Goal: Communication & Community: Answer question/provide support

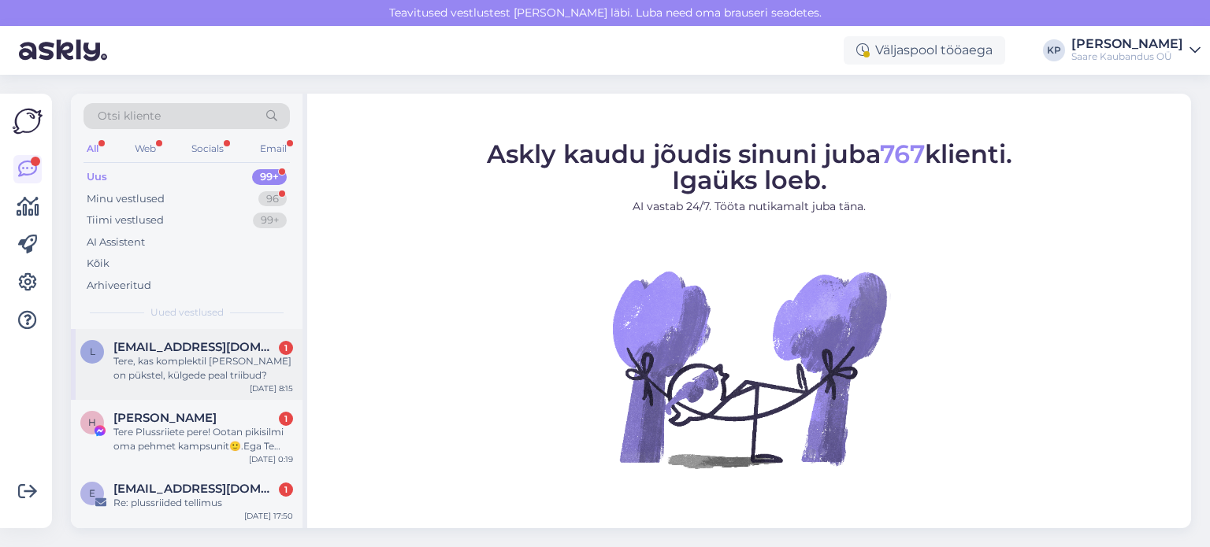
click at [203, 358] on div "Tere, kas komplektil [PERSON_NAME] on pükstel, külgede peal triibud?" at bounding box center [203, 368] width 180 height 28
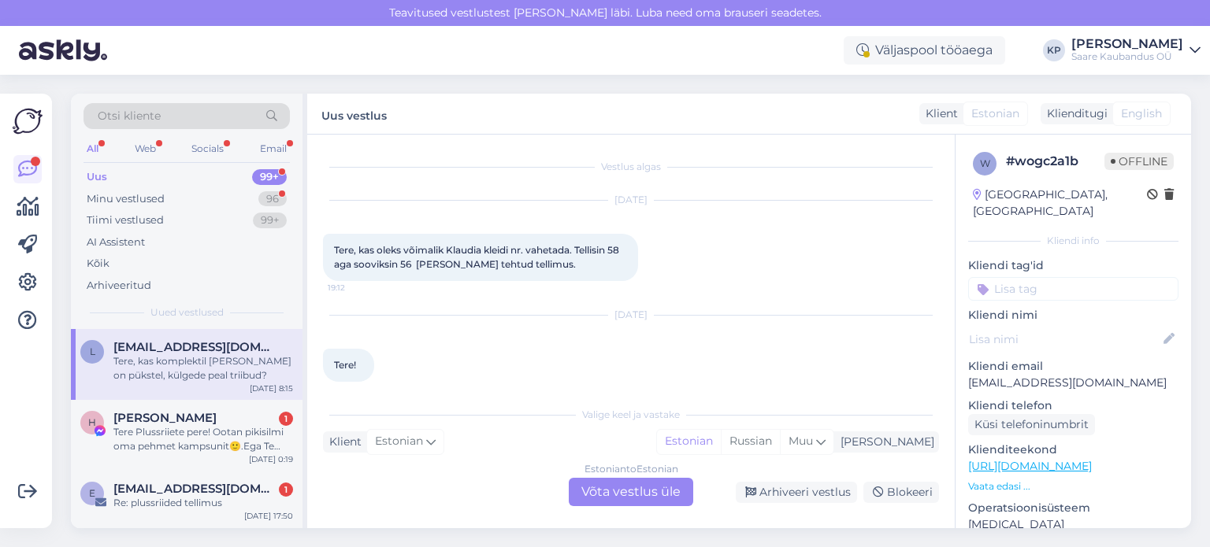
scroll to position [312, 0]
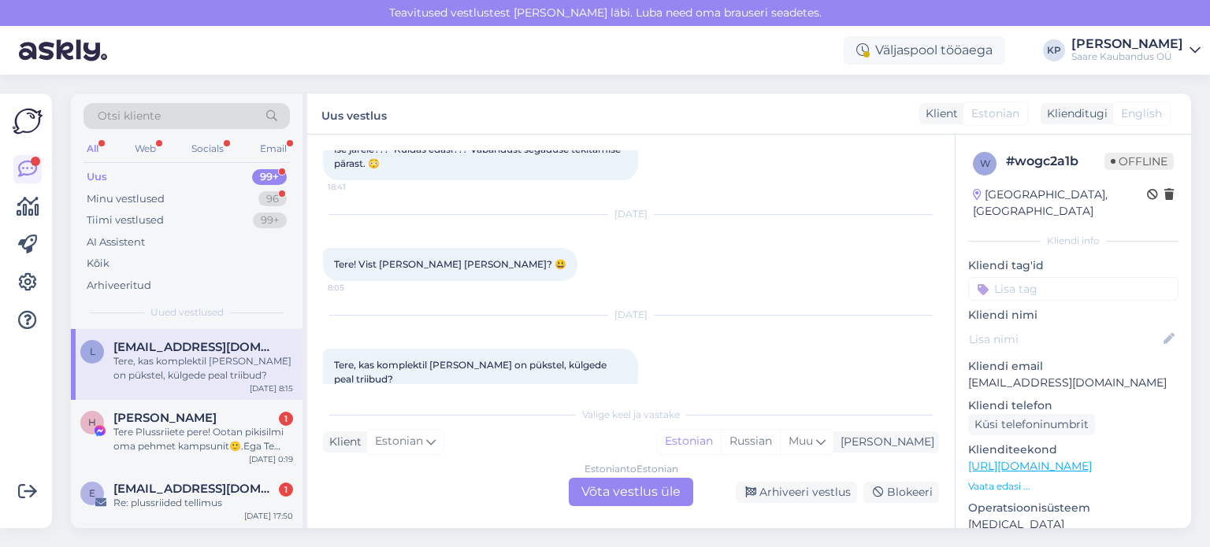
click at [621, 491] on div "Estonian to Estonian Võta vestlus üle" at bounding box center [631, 492] width 124 height 28
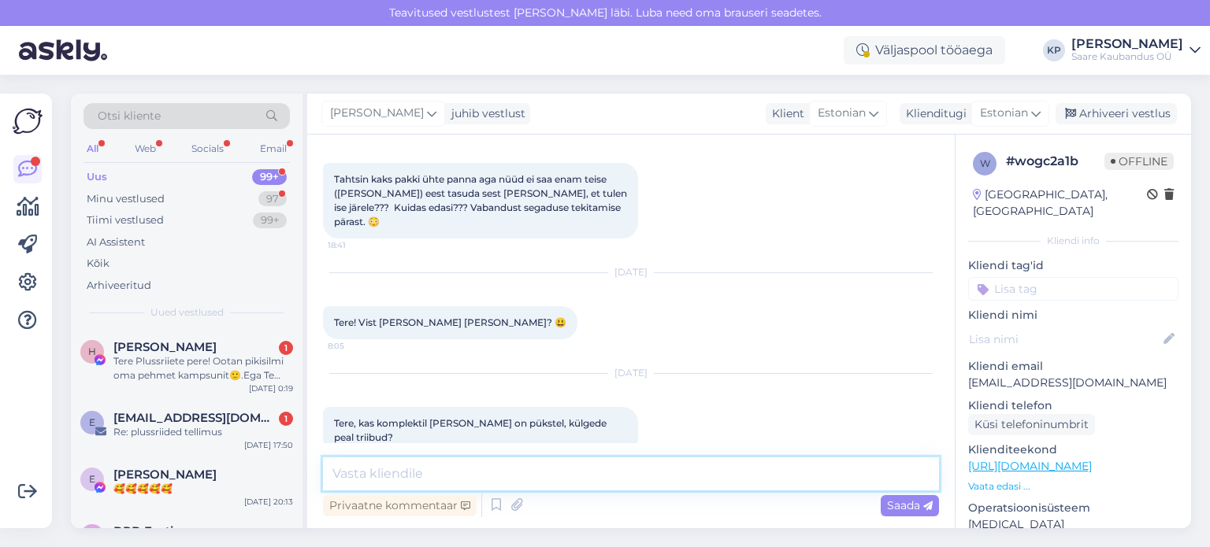
click at [442, 478] on textarea at bounding box center [631, 474] width 616 height 33
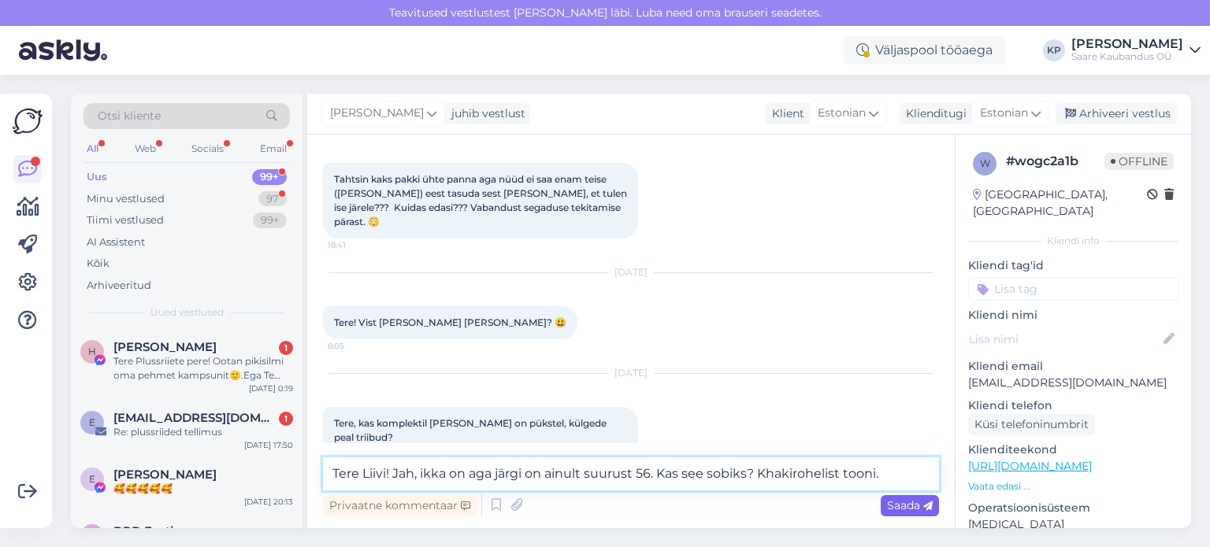
type textarea "Tere Liivi! Jah, ikka on aga järgi on ainult suurust 56. Kas see sobiks? Khakir…"
click at [895, 513] on div "Saada" at bounding box center [909, 505] width 58 height 21
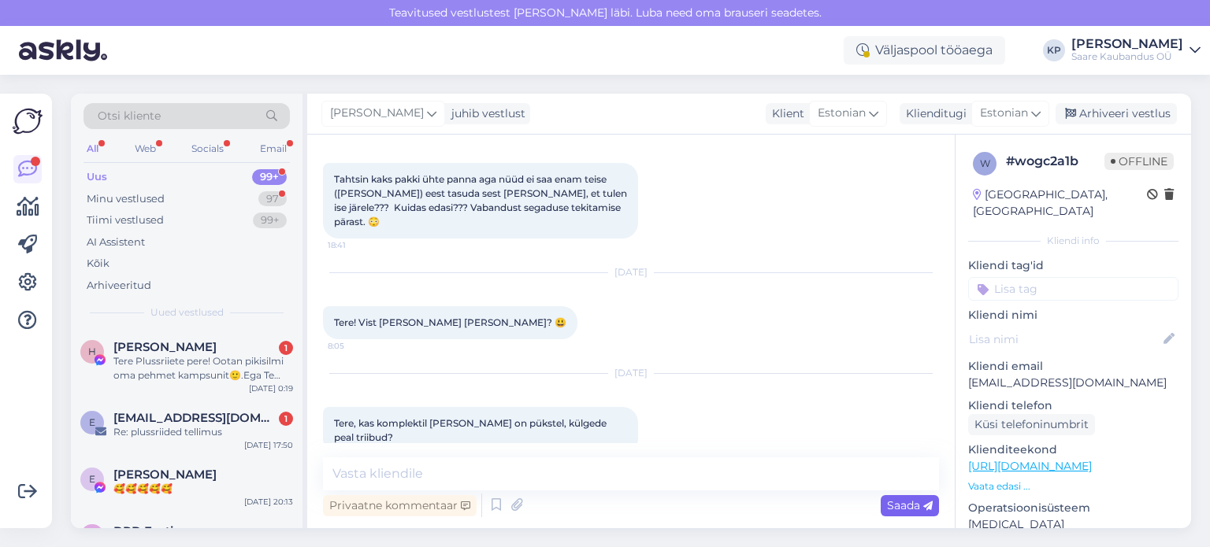
scroll to position [335, 0]
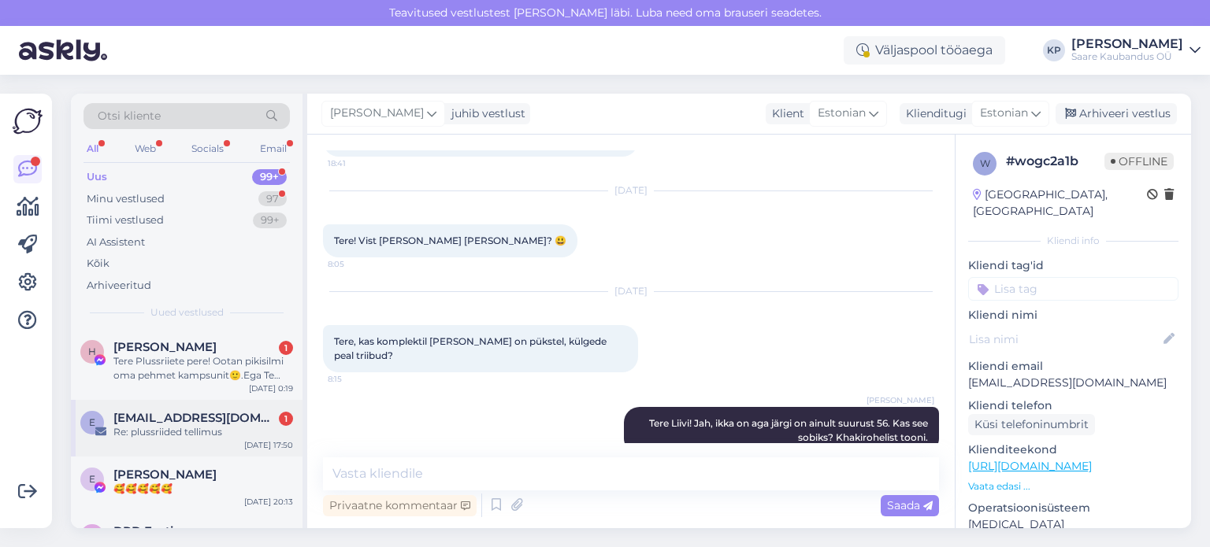
click at [157, 421] on span "[EMAIL_ADDRESS][DOMAIN_NAME]" at bounding box center [195, 418] width 164 height 14
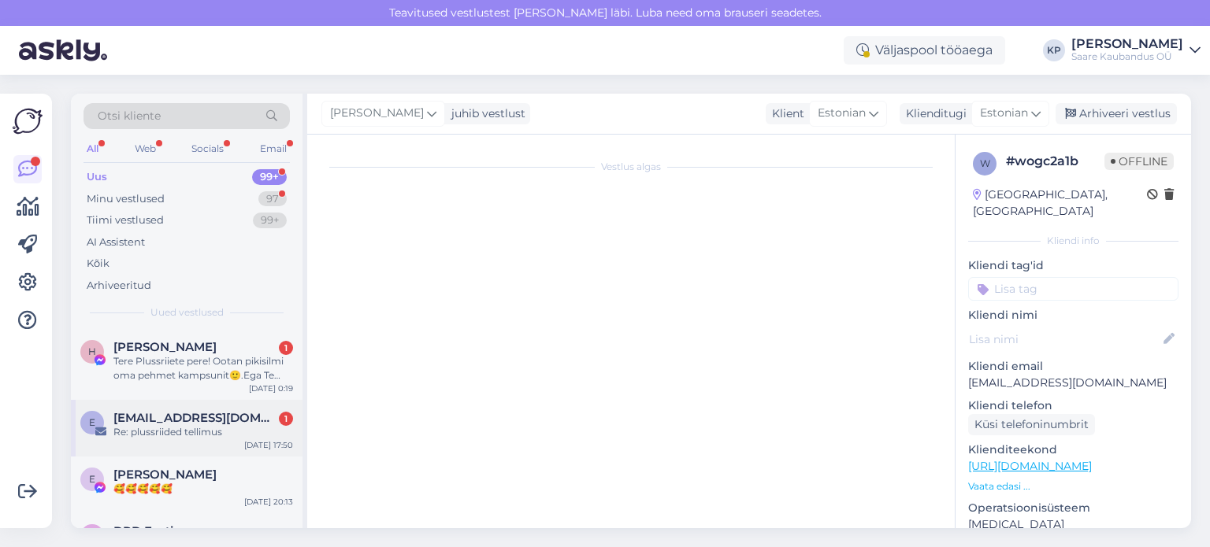
scroll to position [0, 0]
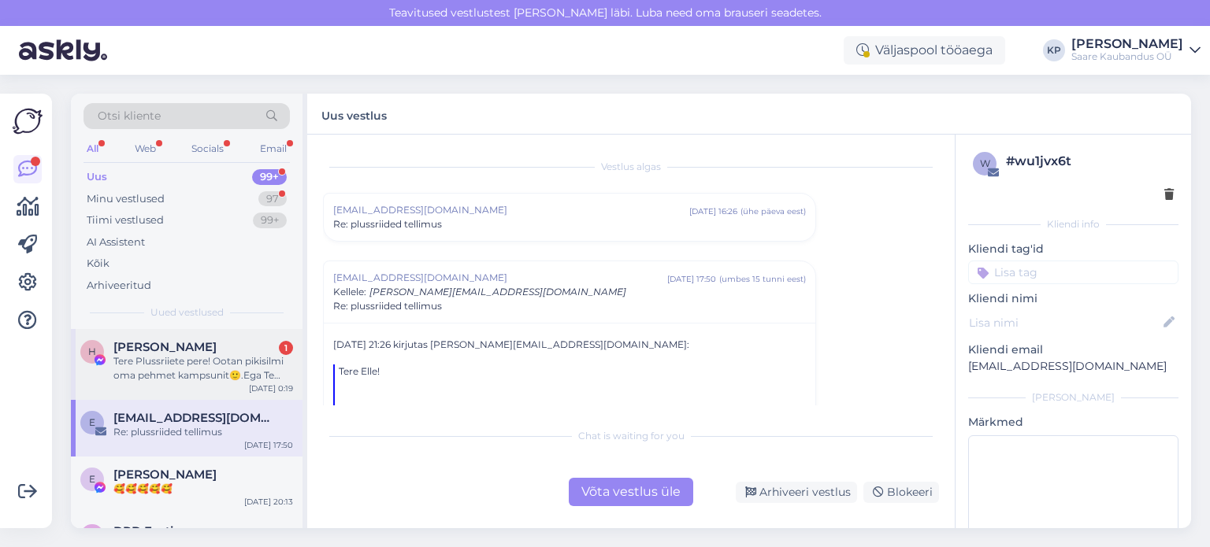
click at [151, 363] on div "Tere Plussriiete pere! Ootan pikisilmi oma pehmet kampsunit🙂.Ega Te mind ära ei…" at bounding box center [203, 368] width 180 height 28
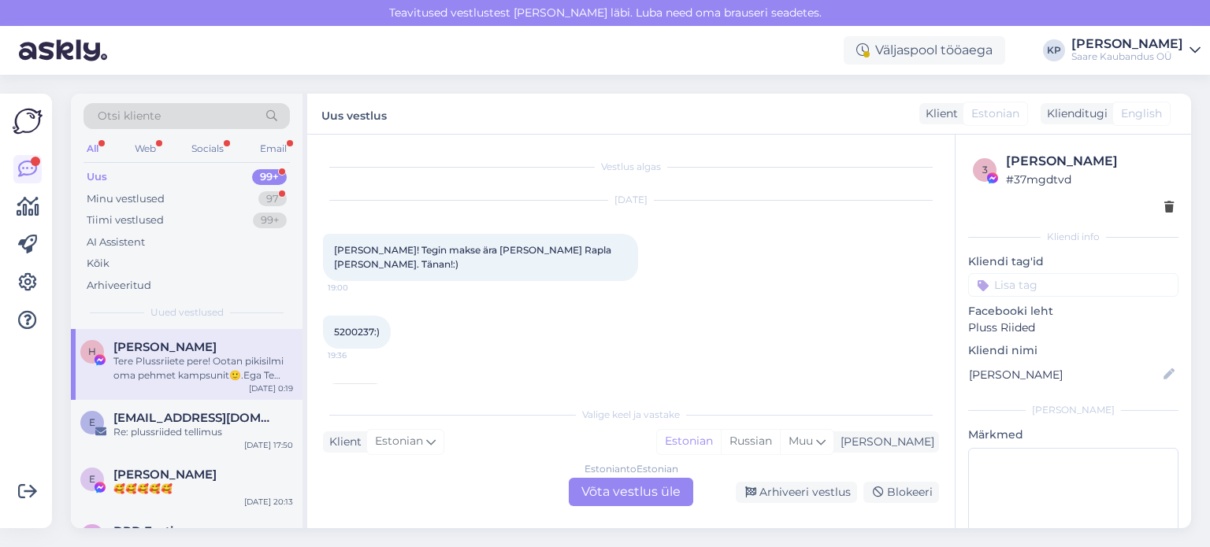
scroll to position [497, 0]
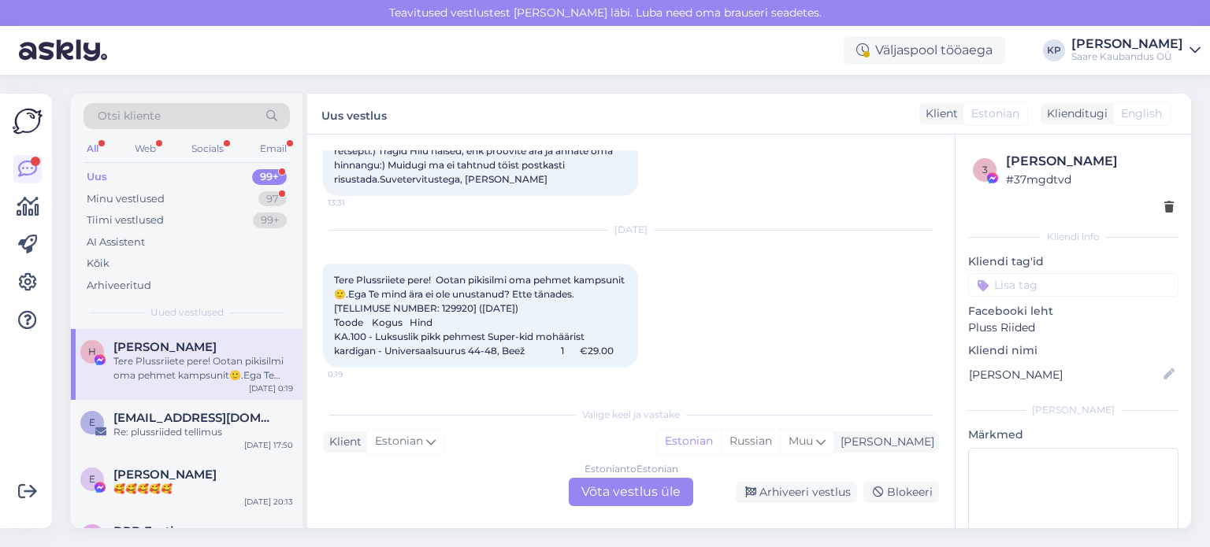
click at [621, 494] on div "Estonian to Estonian Võta vestlus üle" at bounding box center [631, 492] width 124 height 28
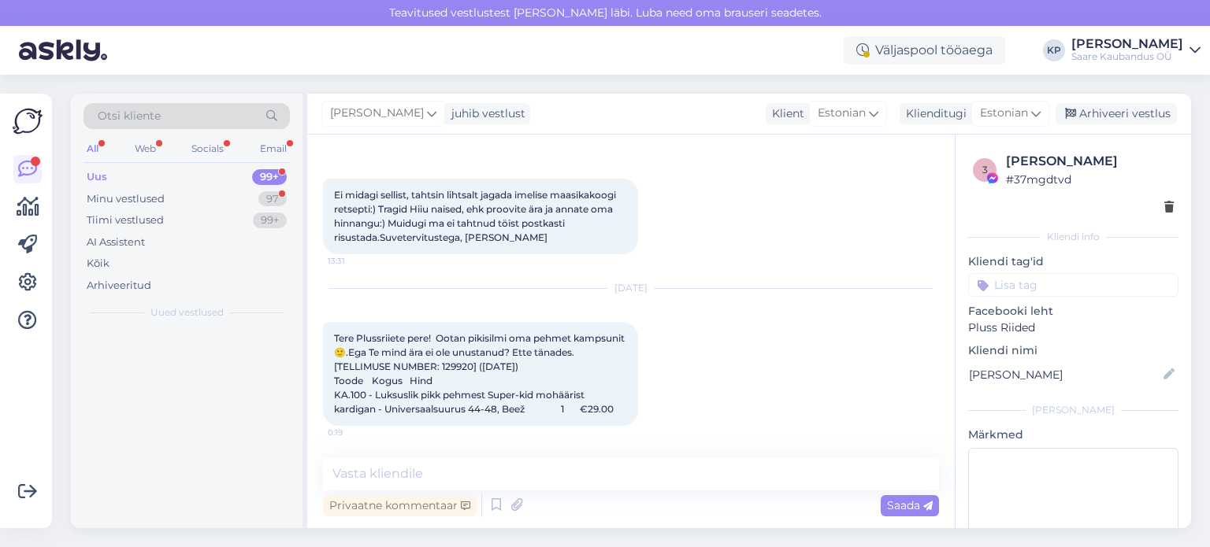
scroll to position [438, 0]
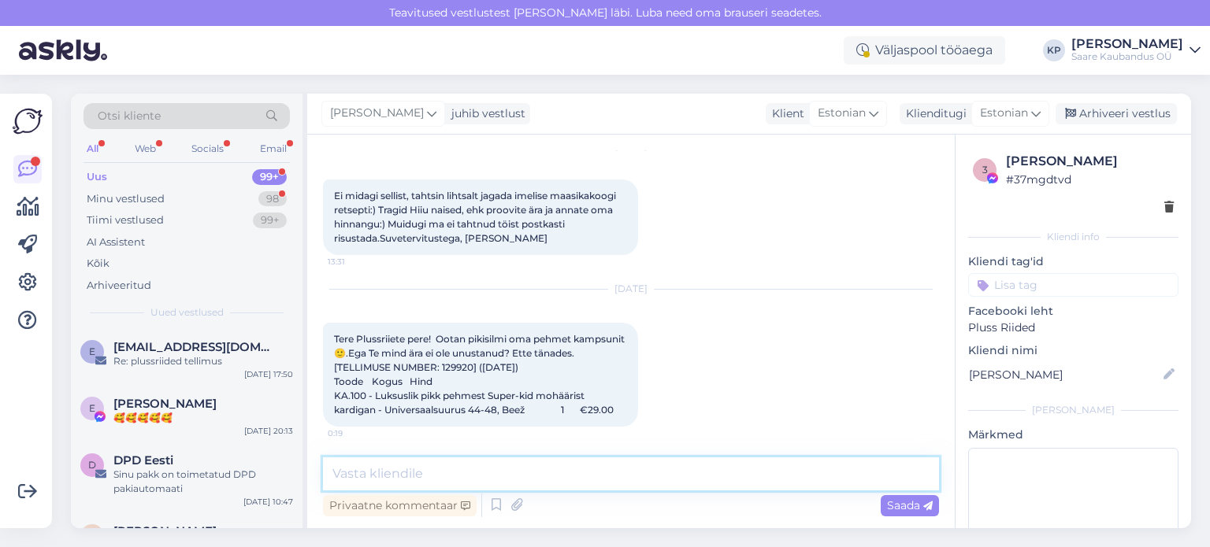
click at [465, 476] on textarea at bounding box center [631, 474] width 616 height 33
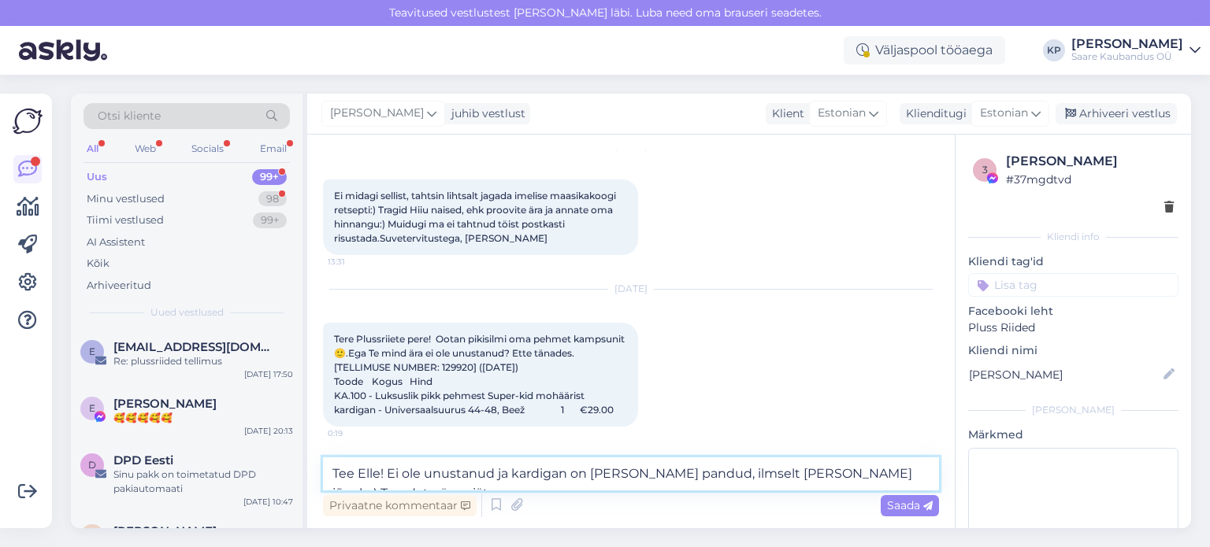
scroll to position [457, 0]
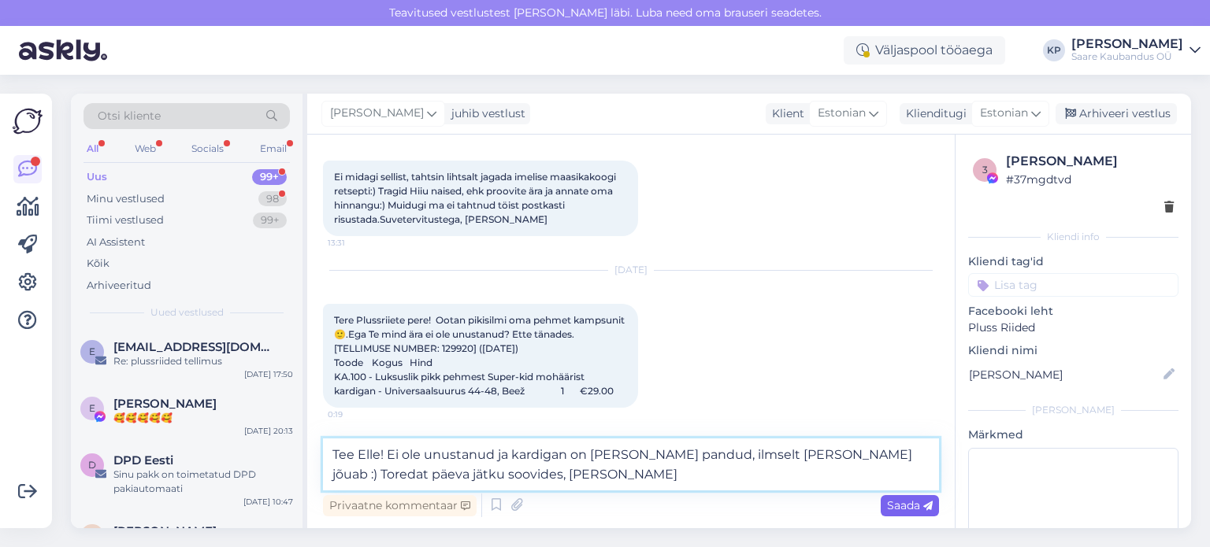
type textarea "Tee Elle! Ei ole unustanud ja kardigan on [PERSON_NAME] pandud, ilmselt [PERSON…"
click at [918, 508] on span "Saada" at bounding box center [910, 505] width 46 height 14
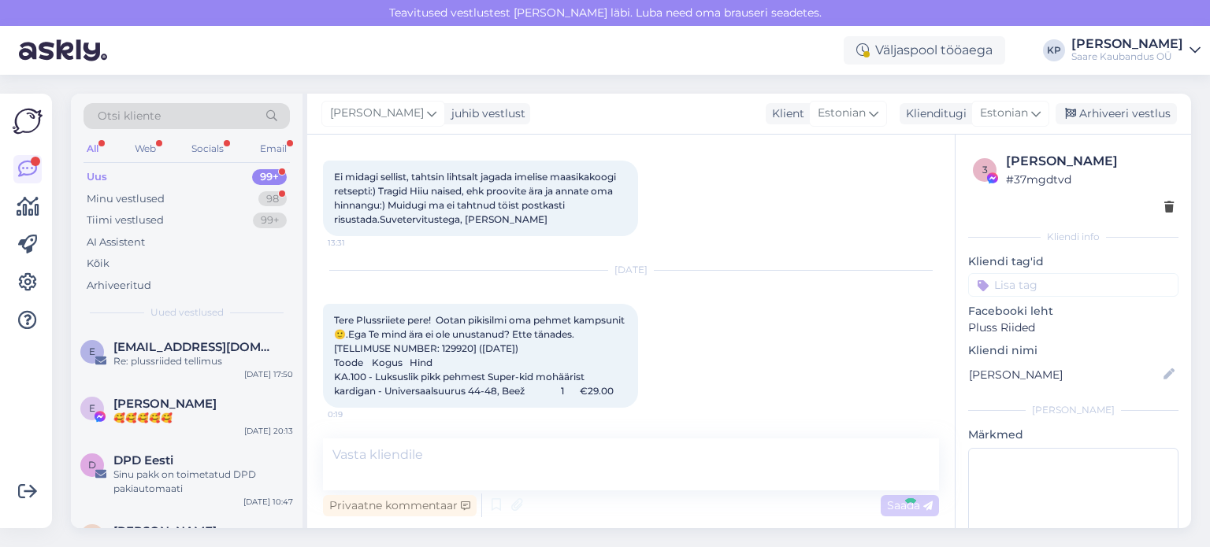
scroll to position [520, 0]
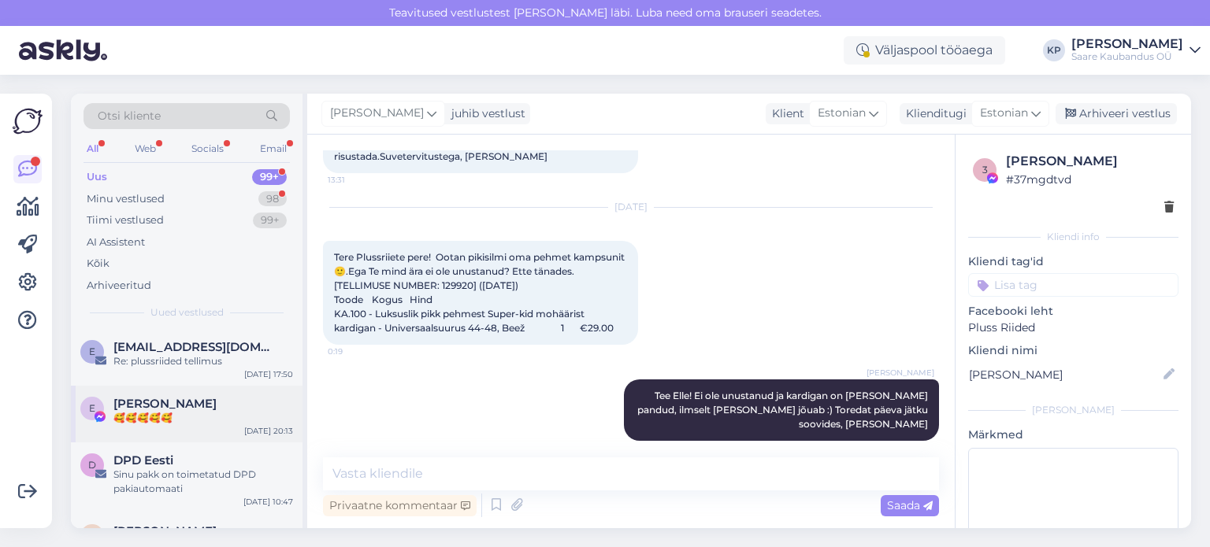
click at [157, 422] on div "🥰🥰🥰🥰🥰" at bounding box center [203, 418] width 180 height 14
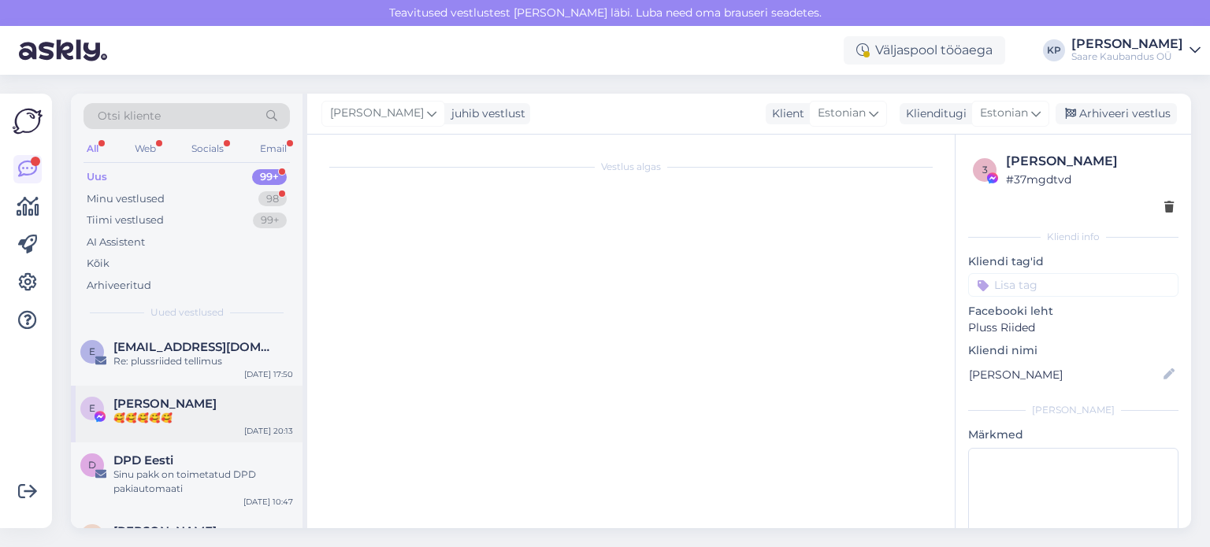
scroll to position [2165, 0]
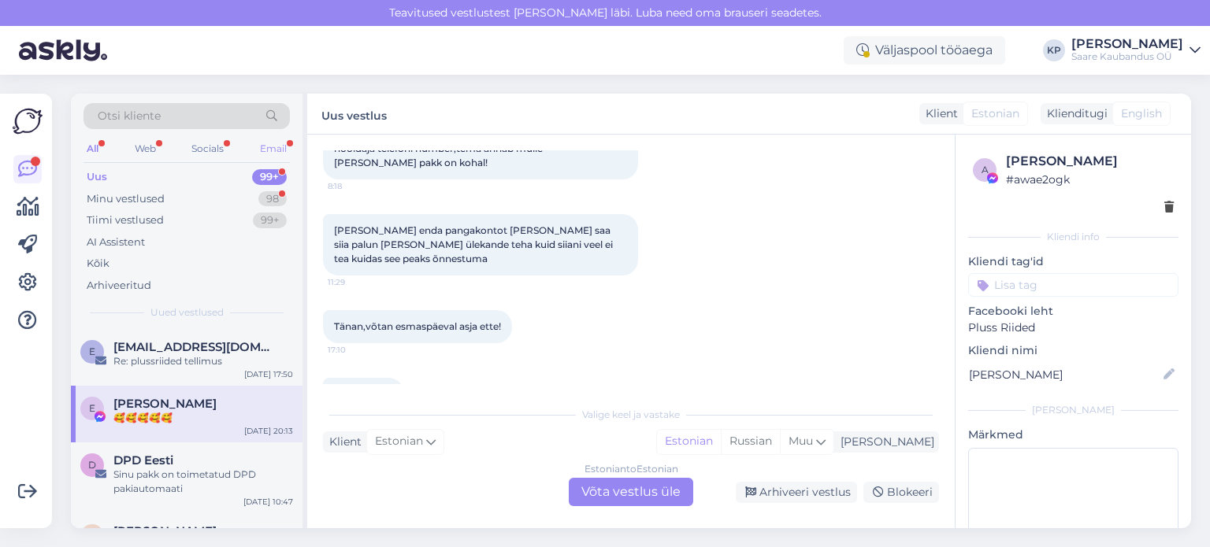
click at [283, 143] on div "Email" at bounding box center [273, 149] width 33 height 20
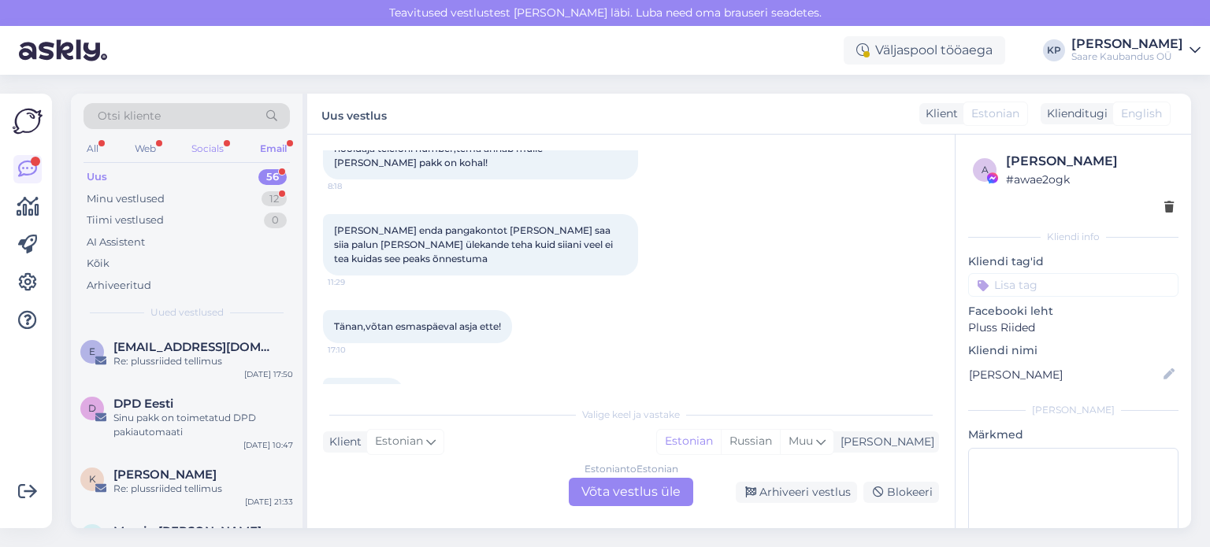
click at [206, 150] on div "Socials" at bounding box center [207, 149] width 39 height 20
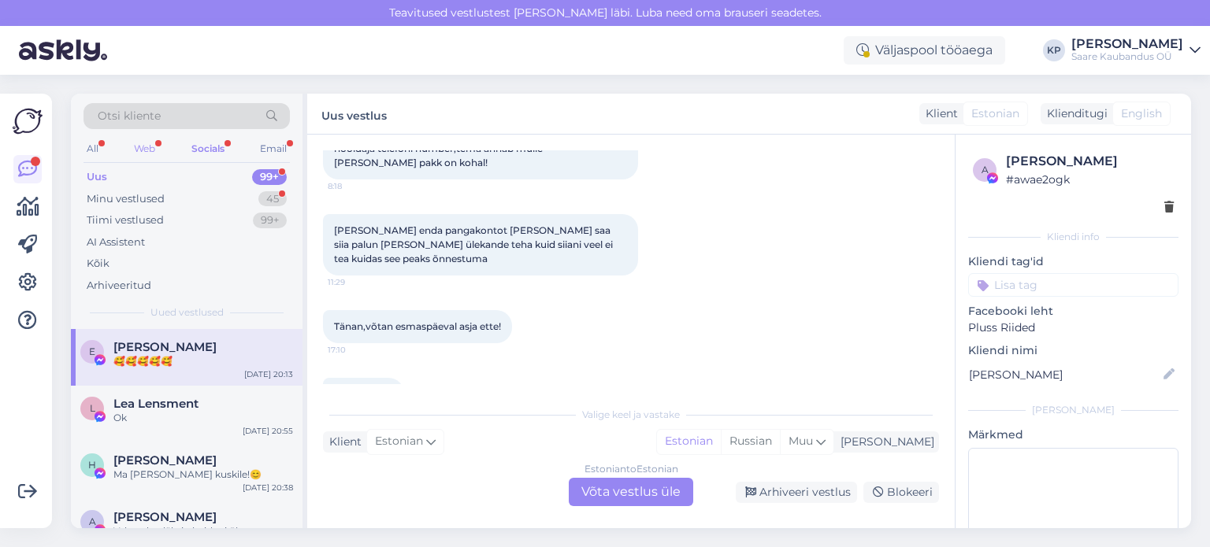
click at [139, 143] on div "Web" at bounding box center [145, 149] width 28 height 20
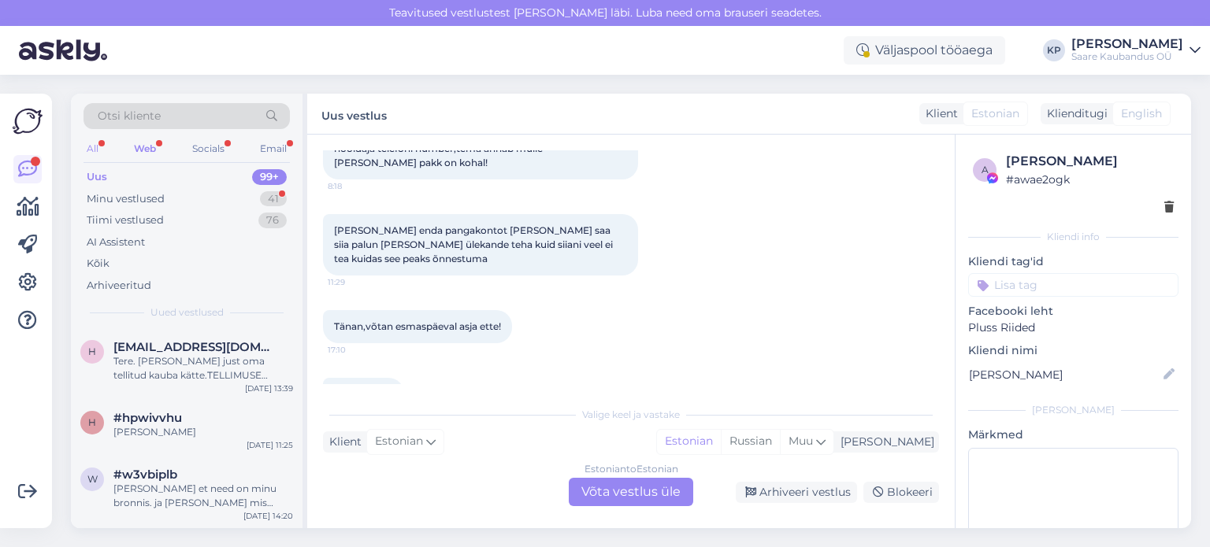
click at [94, 146] on div "All" at bounding box center [92, 149] width 18 height 20
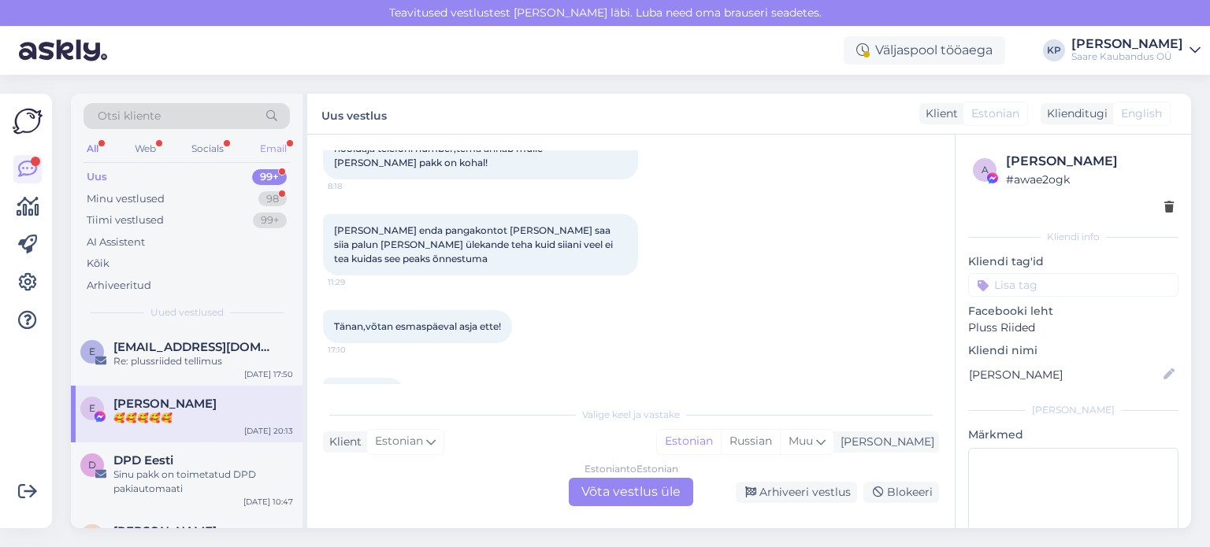
click at [266, 146] on div "Email" at bounding box center [273, 149] width 33 height 20
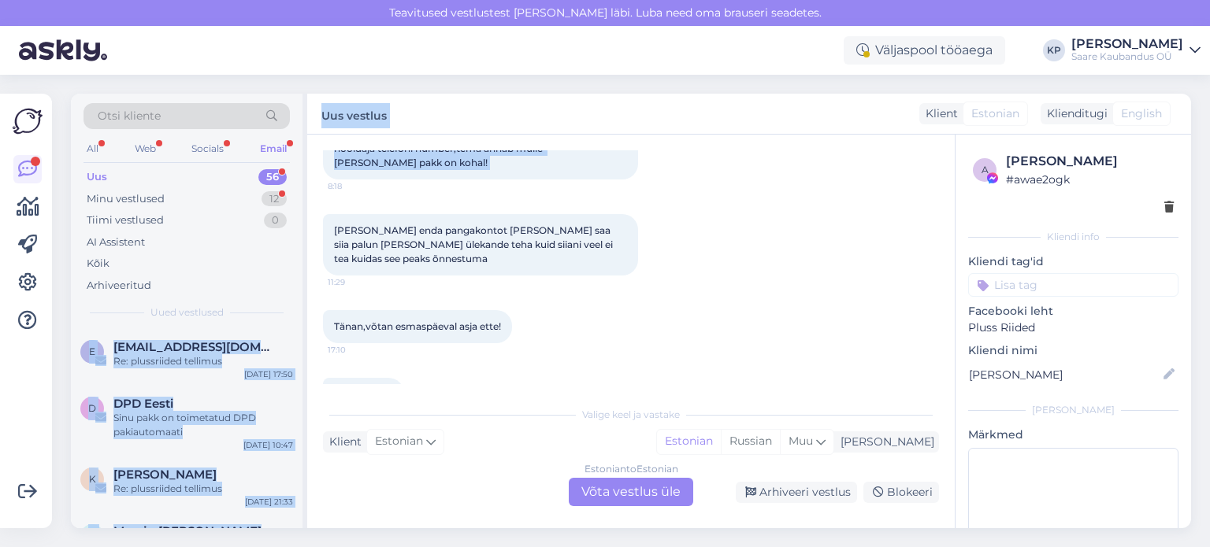
drag, startPoint x: 307, startPoint y: 182, endPoint x: 302, endPoint y: 239, distance: 57.7
click at [302, 239] on div "Otsi kliente All Web Socials Email Uus 56 Minu vestlused 12 Tiimi vestlused 0 A…" at bounding box center [631, 311] width 1120 height 435
click at [212, 397] on div "DPD Eesti" at bounding box center [203, 404] width 180 height 14
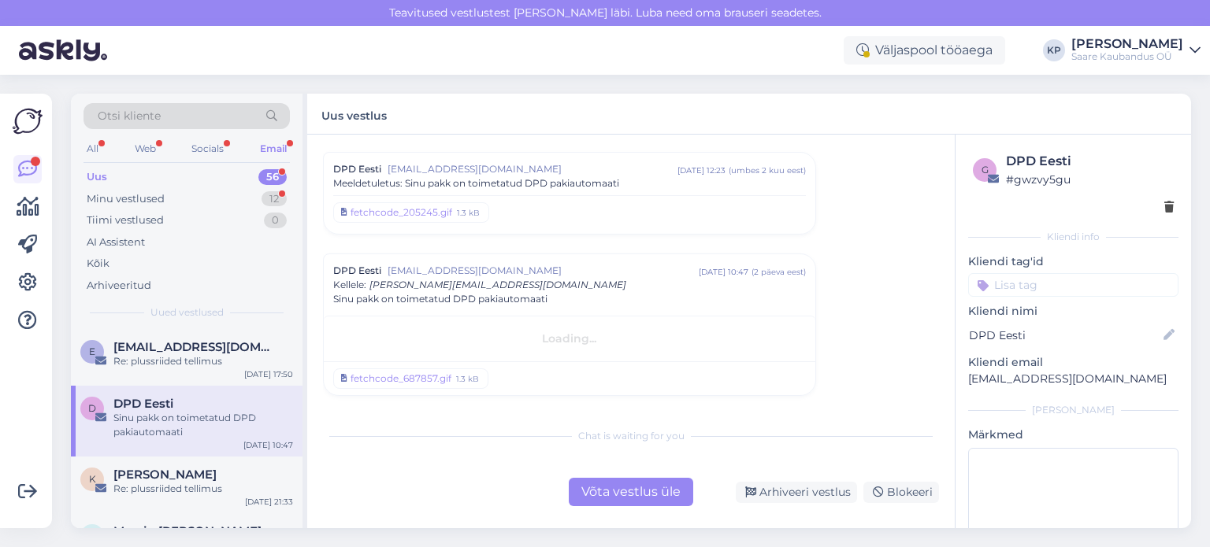
scroll to position [139, 0]
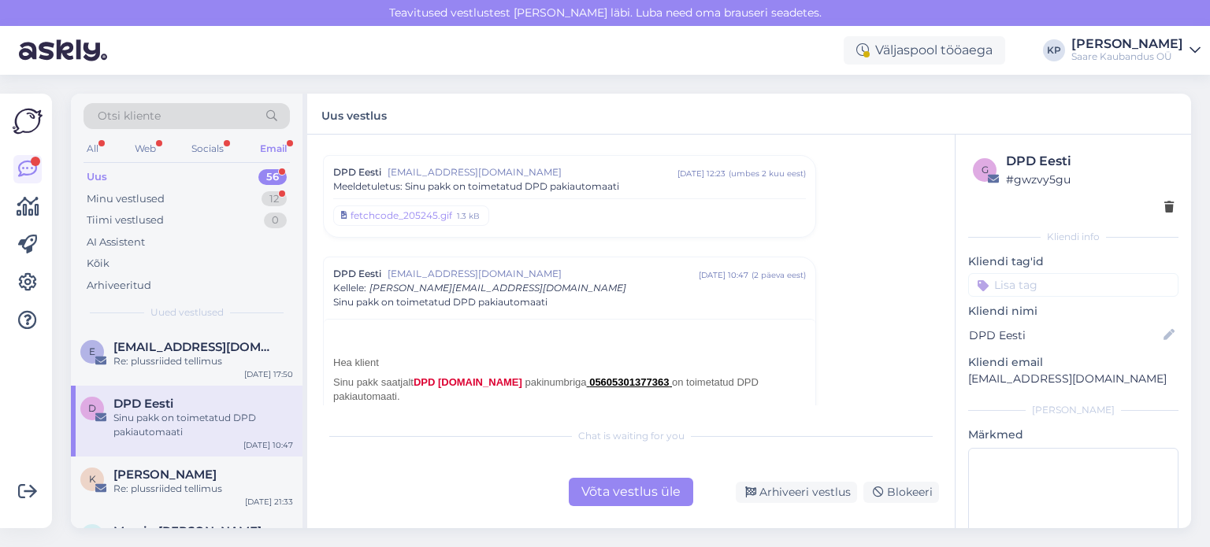
click at [305, 404] on div "Otsi kliente All Web Socials Email Uus 56 Minu vestlused 12 Tiimi vestlused 0 A…" at bounding box center [189, 311] width 236 height 435
click at [124, 198] on div "Minu vestlused" at bounding box center [126, 199] width 78 height 16
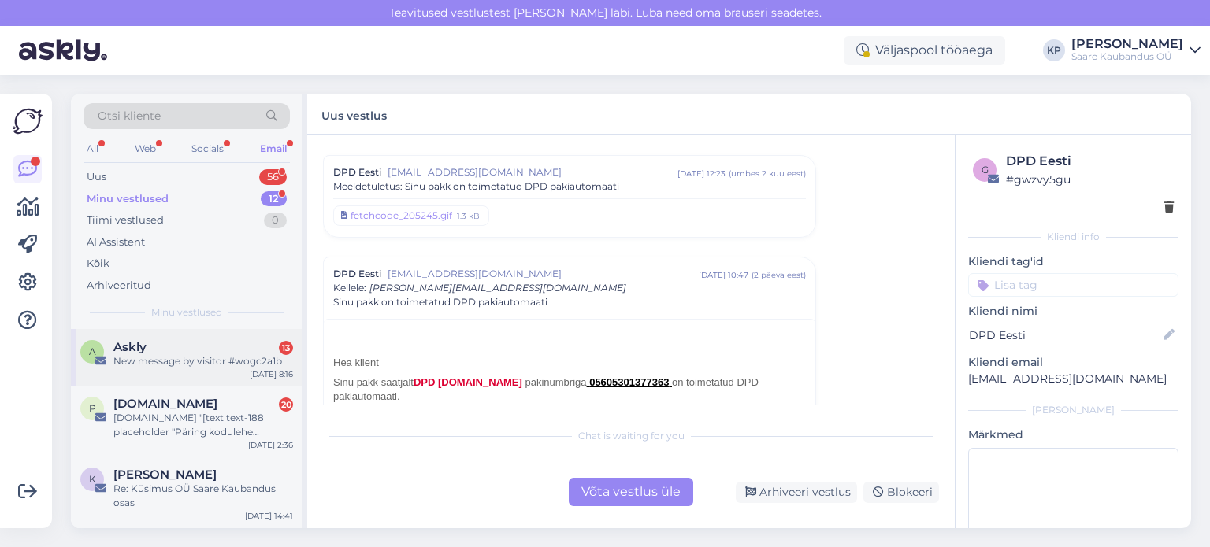
click at [138, 340] on span "Askly" at bounding box center [129, 347] width 33 height 14
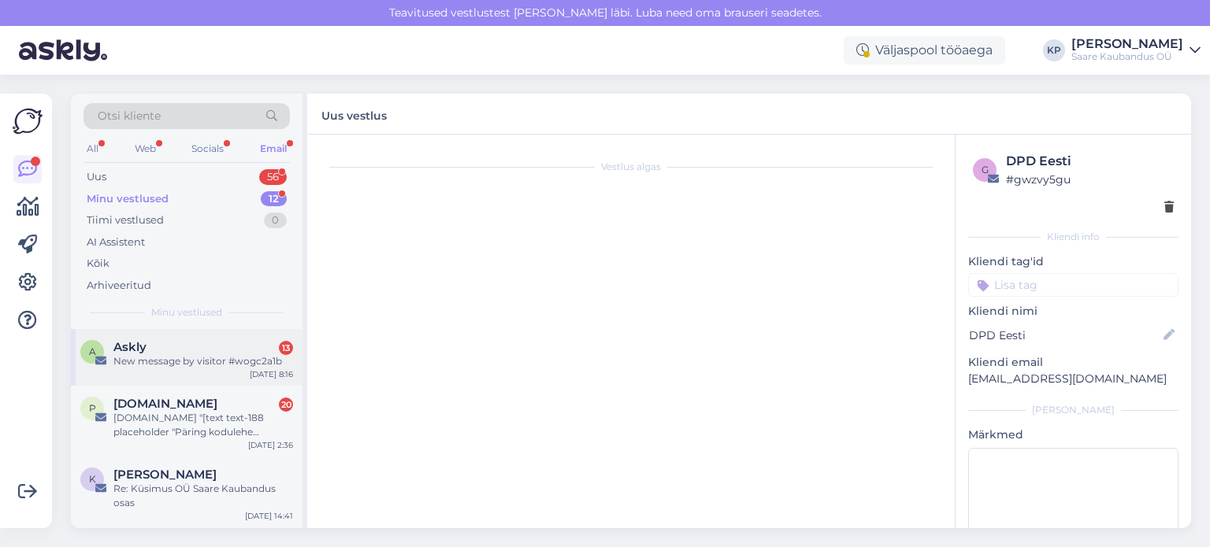
scroll to position [3247, 0]
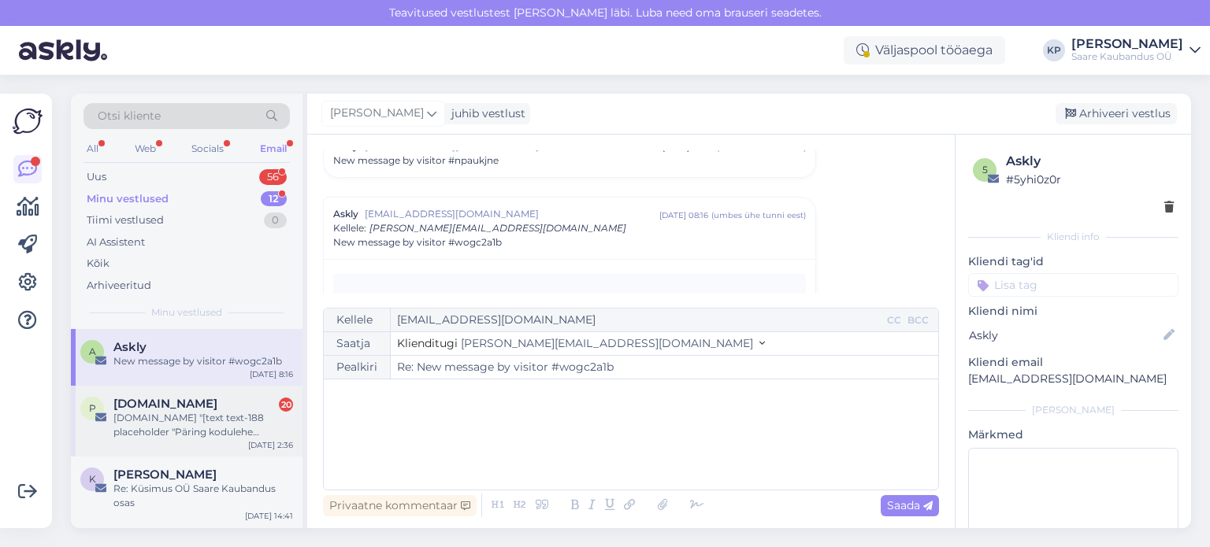
click at [132, 403] on span "[DOMAIN_NAME]" at bounding box center [165, 404] width 104 height 14
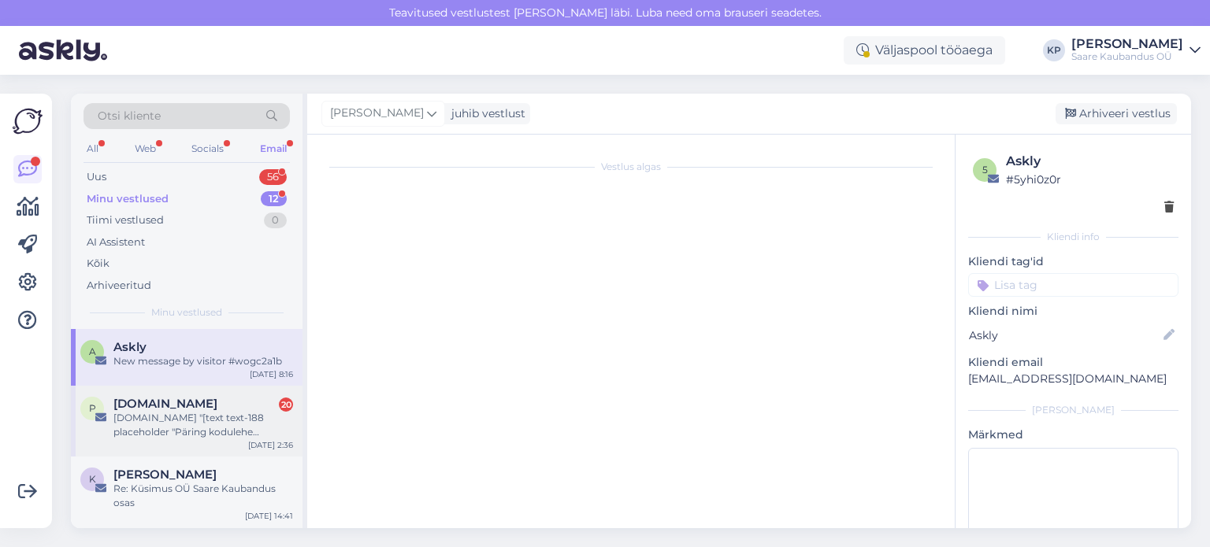
scroll to position [3718, 0]
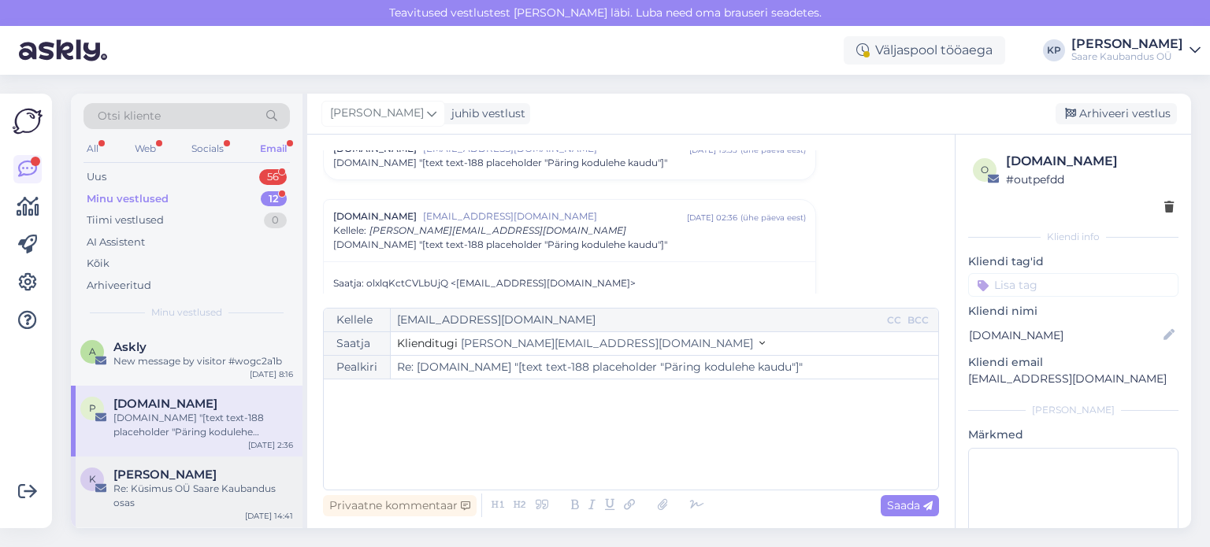
click at [135, 472] on span "[PERSON_NAME]" at bounding box center [164, 475] width 103 height 14
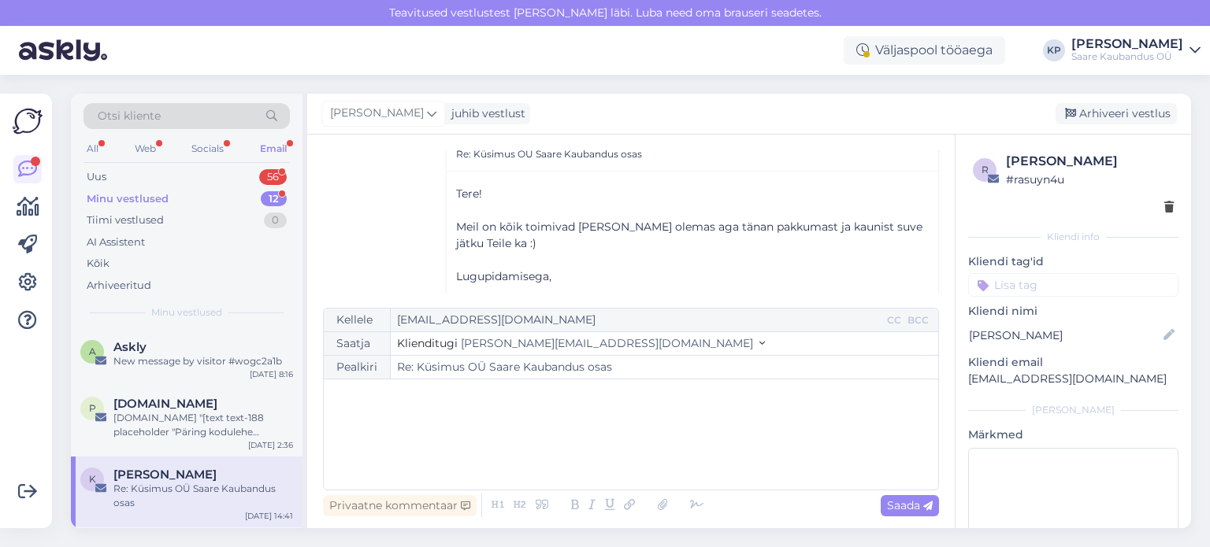
scroll to position [154, 0]
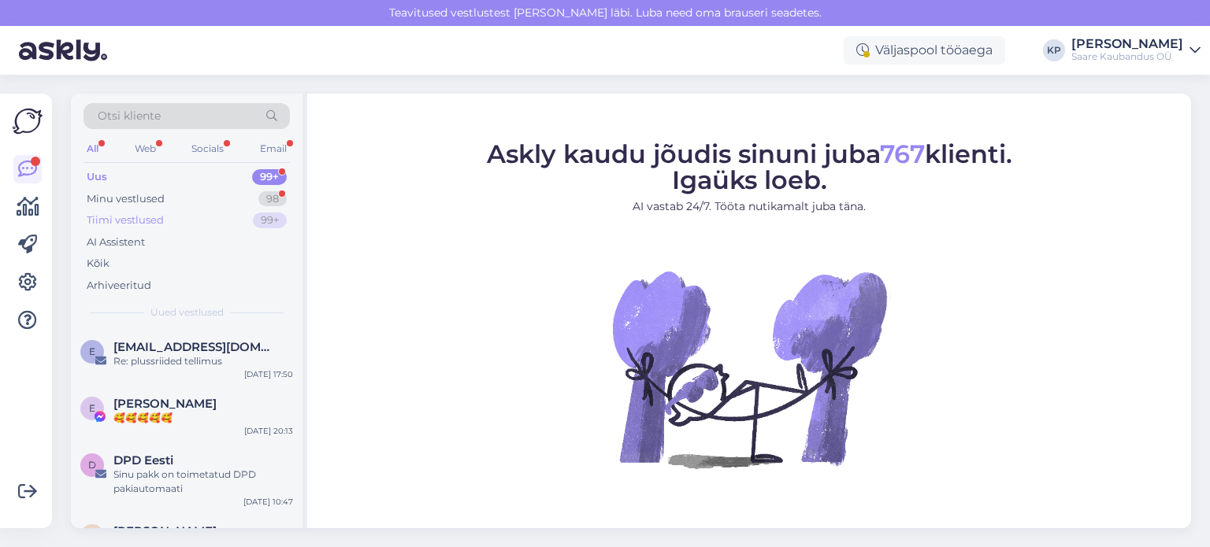
click at [129, 213] on div "Tiimi vestlused" at bounding box center [125, 221] width 77 height 16
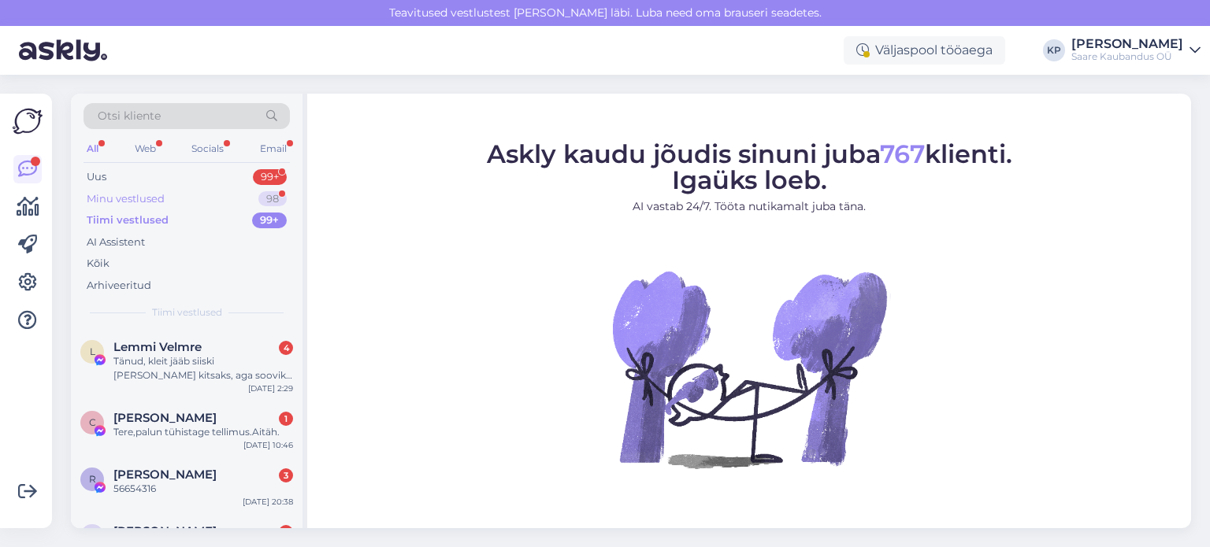
click at [135, 201] on div "Minu vestlused" at bounding box center [126, 199] width 78 height 16
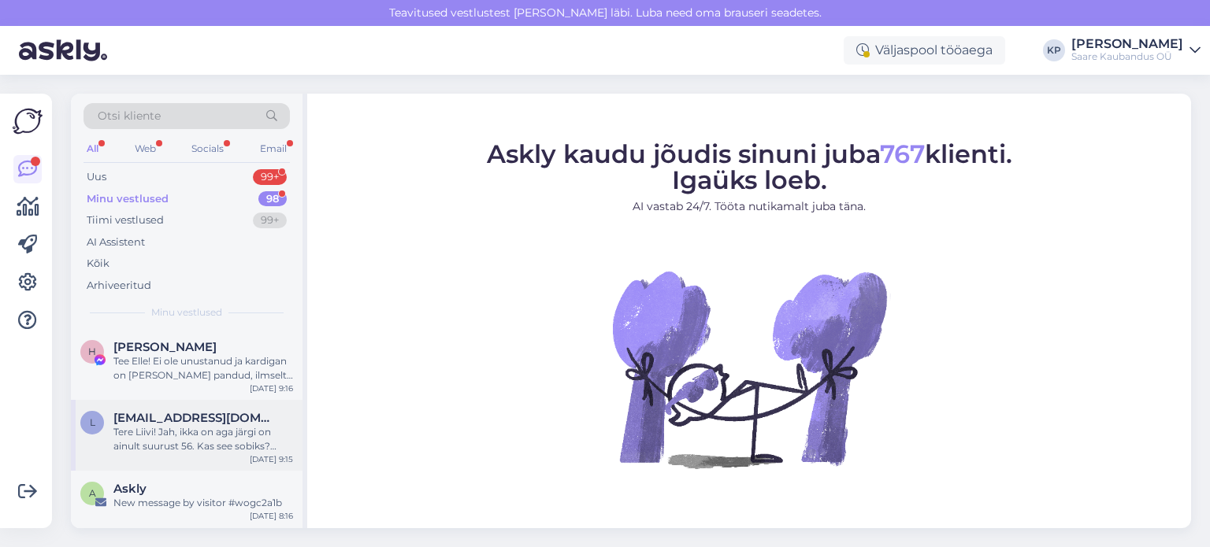
click at [181, 429] on div "Tere Liivi! Jah, ikka on aga järgi on ainult suurust 56. Kas see sobiks? Khakir…" at bounding box center [203, 439] width 180 height 28
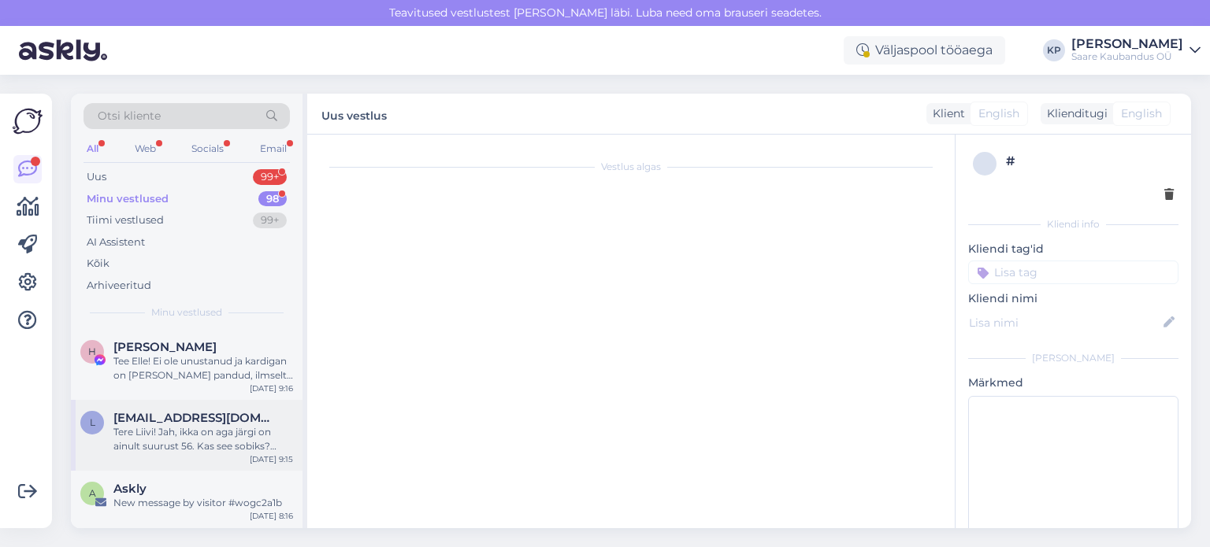
scroll to position [335, 0]
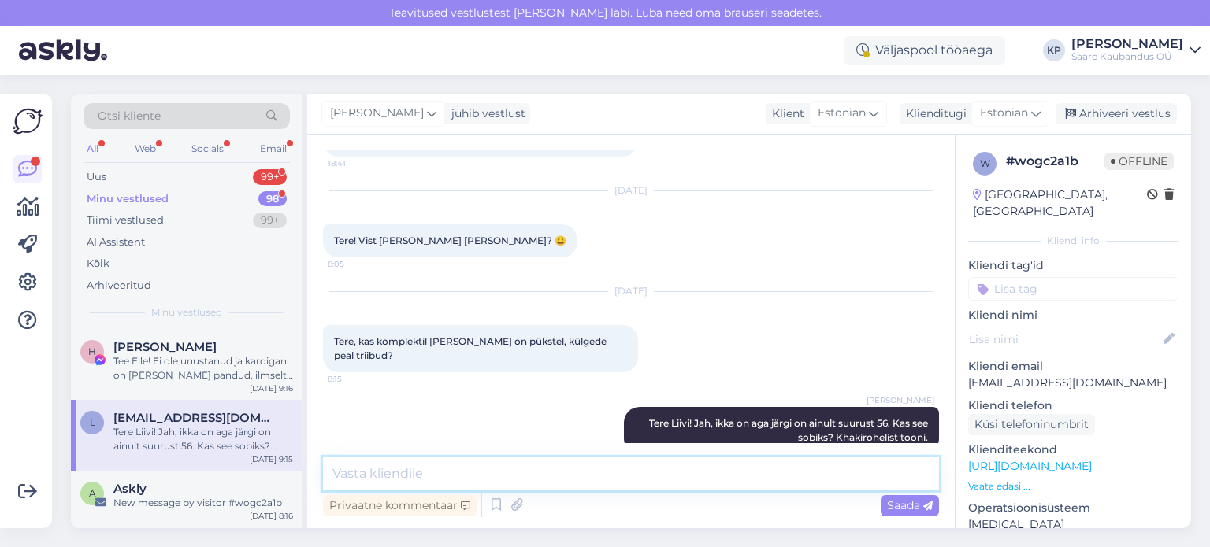
click at [444, 480] on textarea at bounding box center [631, 474] width 616 height 33
type textarea "Pükstel triipe ei ole."
click at [903, 501] on span "Saada" at bounding box center [910, 505] width 46 height 14
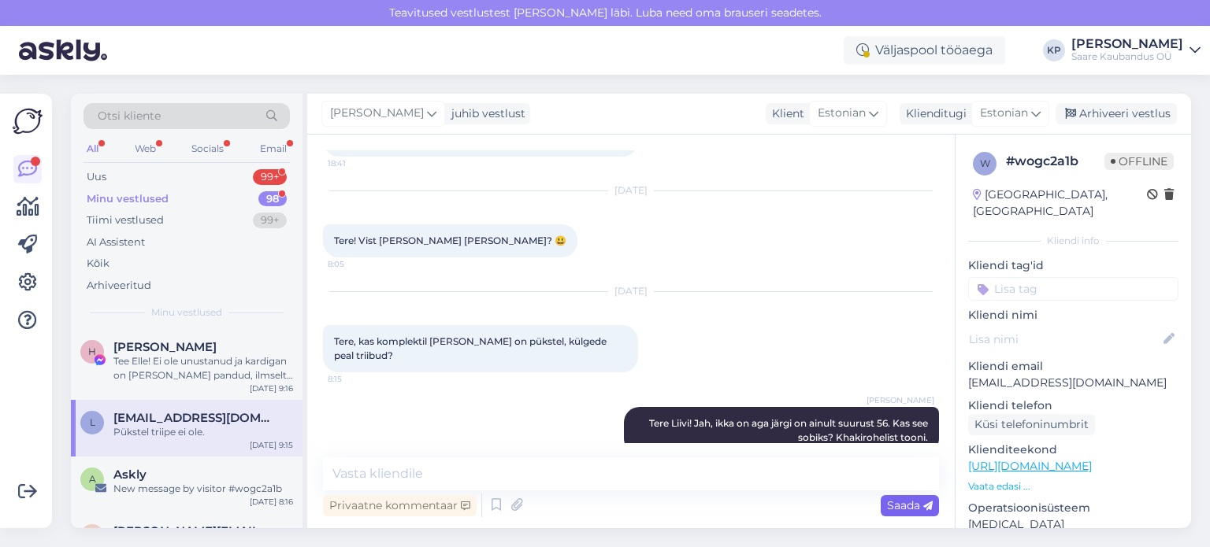
scroll to position [403, 0]
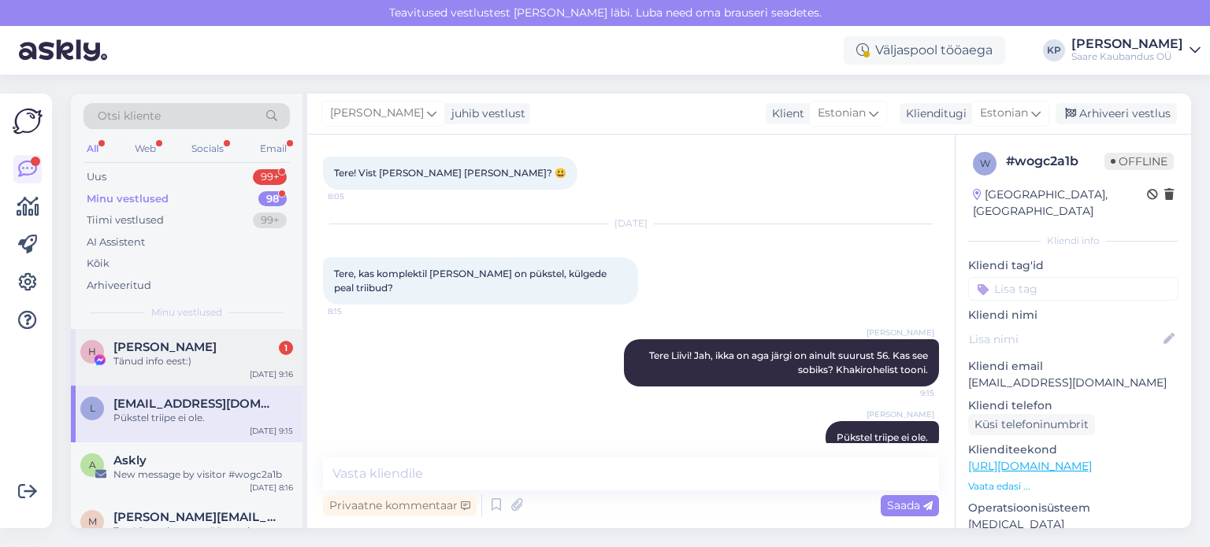
click at [165, 353] on span "[PERSON_NAME]" at bounding box center [164, 347] width 103 height 14
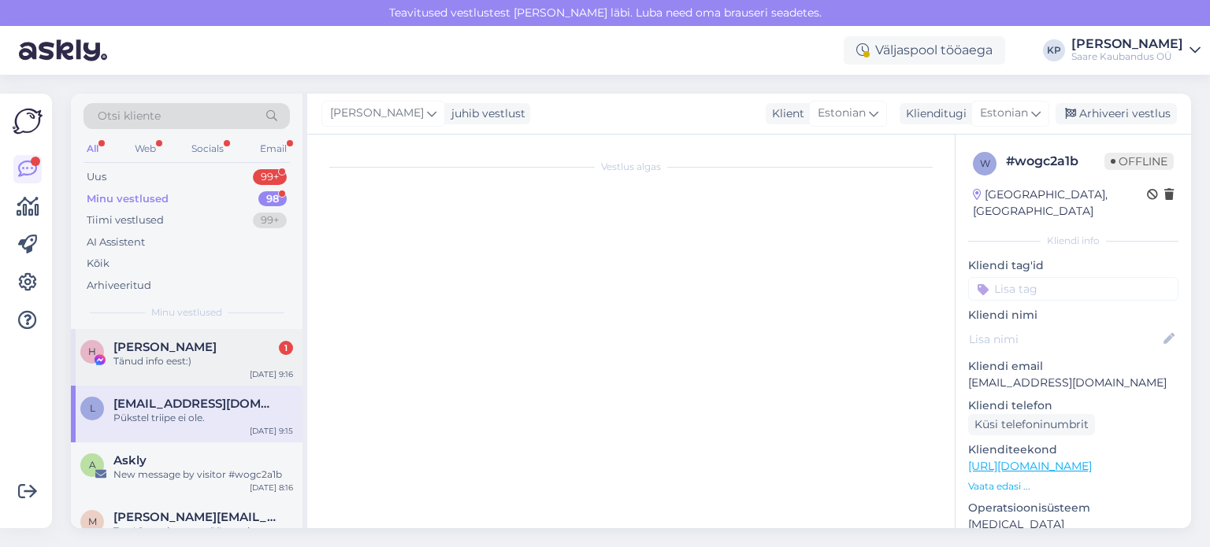
scroll to position [587, 0]
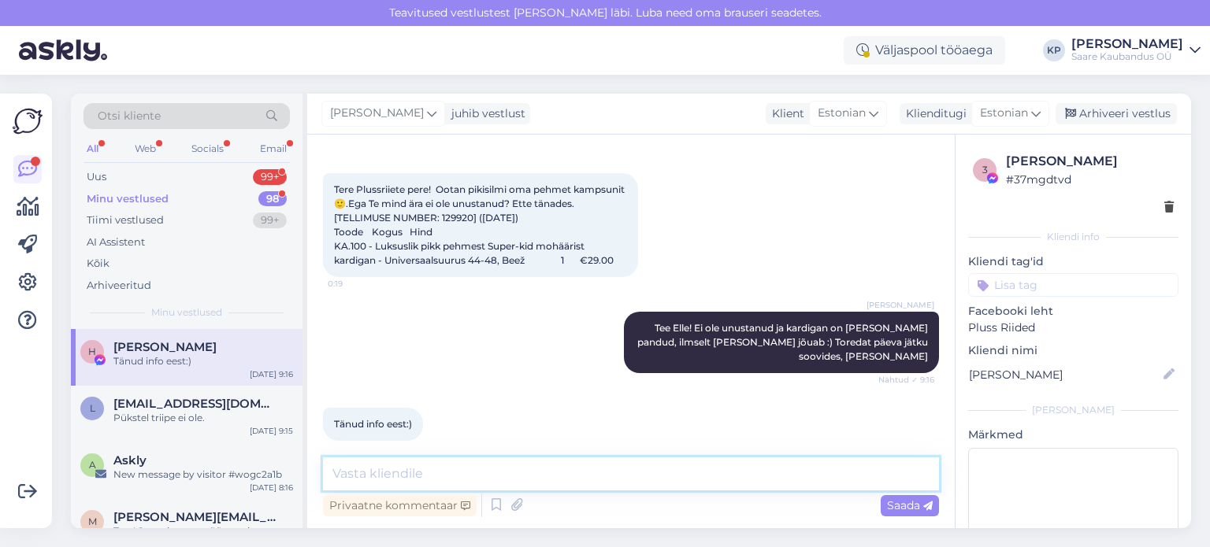
click at [423, 481] on textarea at bounding box center [631, 474] width 616 height 33
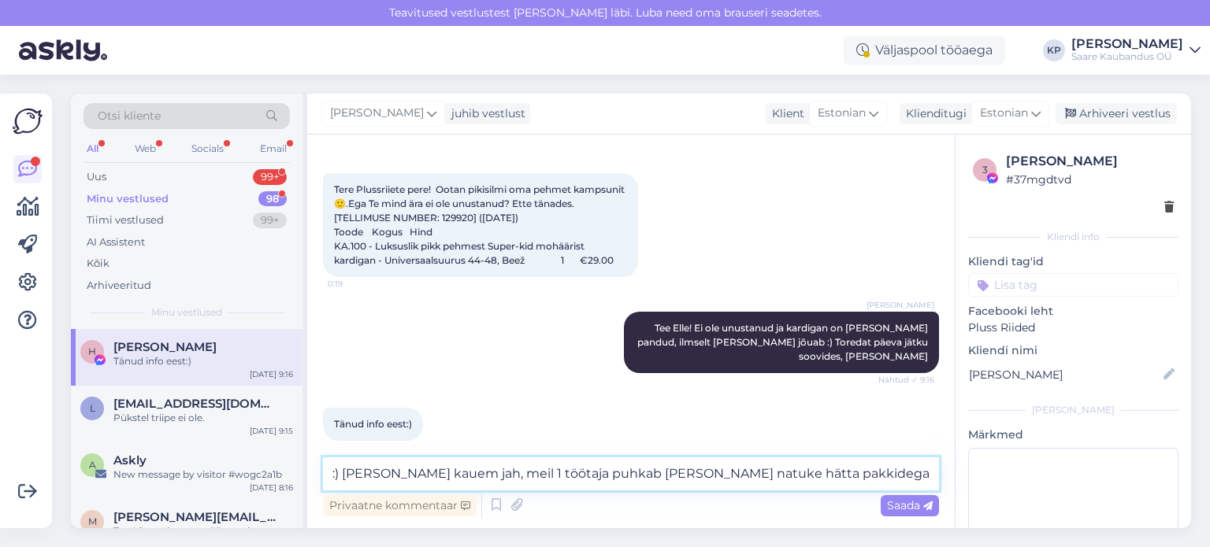
type textarea ":) [PERSON_NAME] kauem jah, meil 1 töötaja puhkab [PERSON_NAME] natuke hätta pa…"
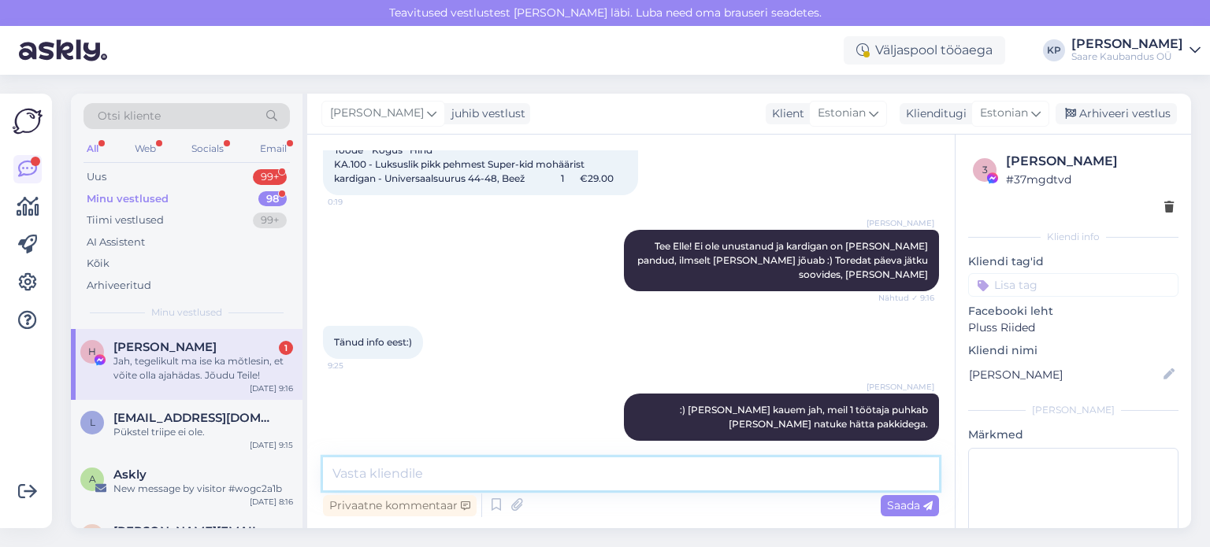
scroll to position [751, 0]
